Goal: Find contact information: Find contact information

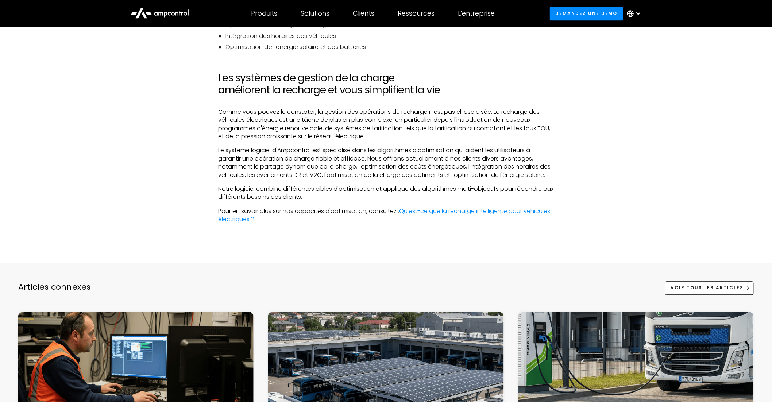
scroll to position [3570, 0]
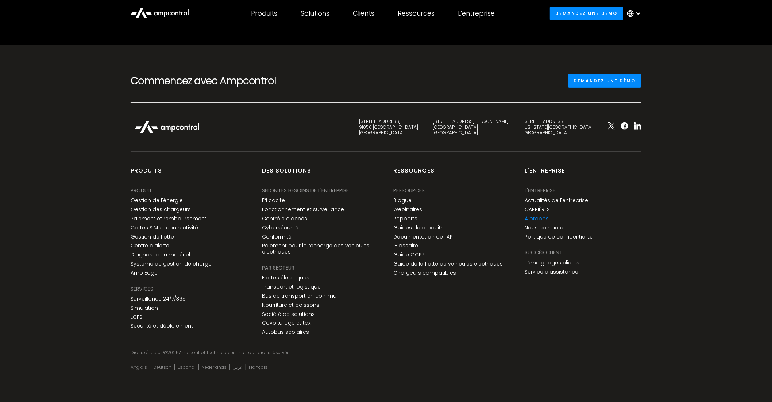
click at [543, 220] on link "À propos" at bounding box center [537, 219] width 24 height 6
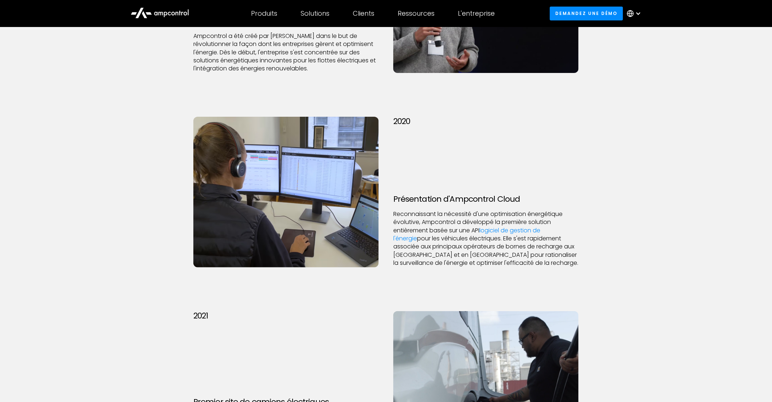
scroll to position [1873, 0]
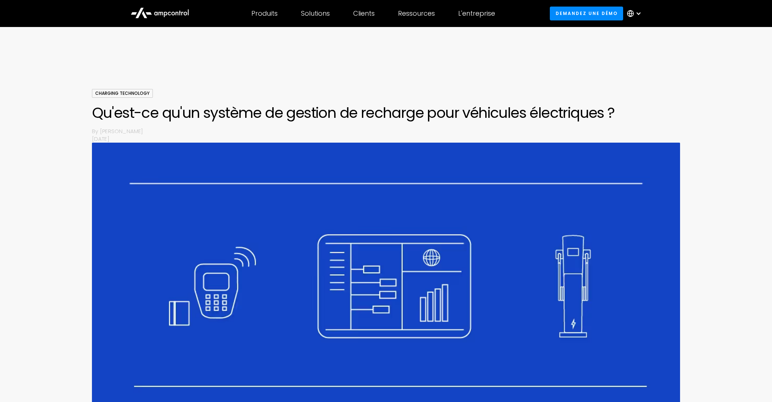
scroll to position [3003, 0]
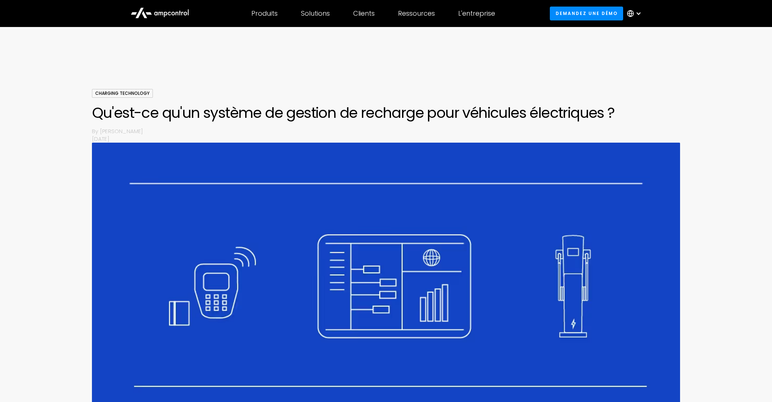
scroll to position [2782, 0]
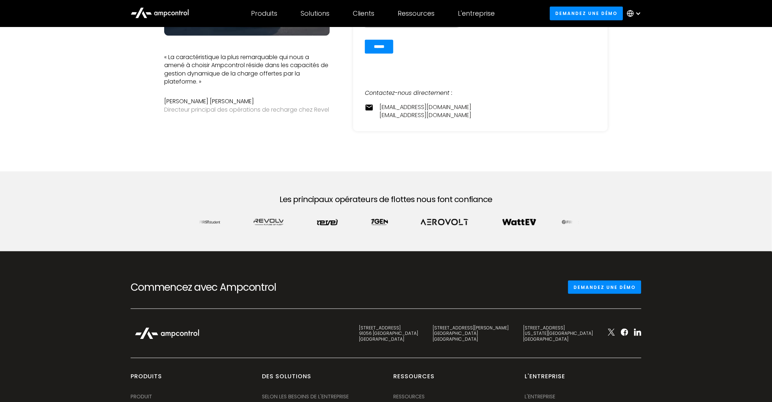
scroll to position [213, 0]
